Goal: Contribute content: Contribute content

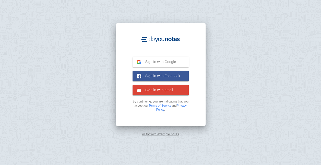
click at [179, 62] on button "Sign in with Google Google" at bounding box center [161, 62] width 56 height 10
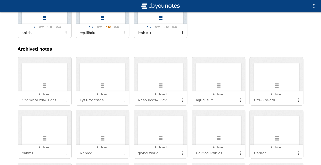
scroll to position [233, 0]
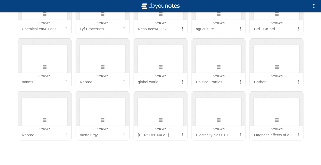
click at [113, 62] on div at bounding box center [102, 56] width 53 height 35
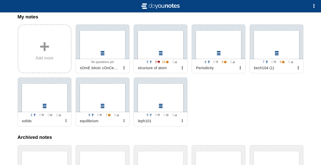
scroll to position [68, 0]
click at [51, 58] on label "Add more" at bounding box center [45, 49] width 54 height 49
click at [0, 0] on input "Add my notes" at bounding box center [0, 0] width 0 height 0
click at [48, 57] on label "Add more" at bounding box center [45, 49] width 54 height 49
click at [0, 0] on input "Add my notes" at bounding box center [0, 0] width 0 height 0
